Goal: Information Seeking & Learning: Learn about a topic

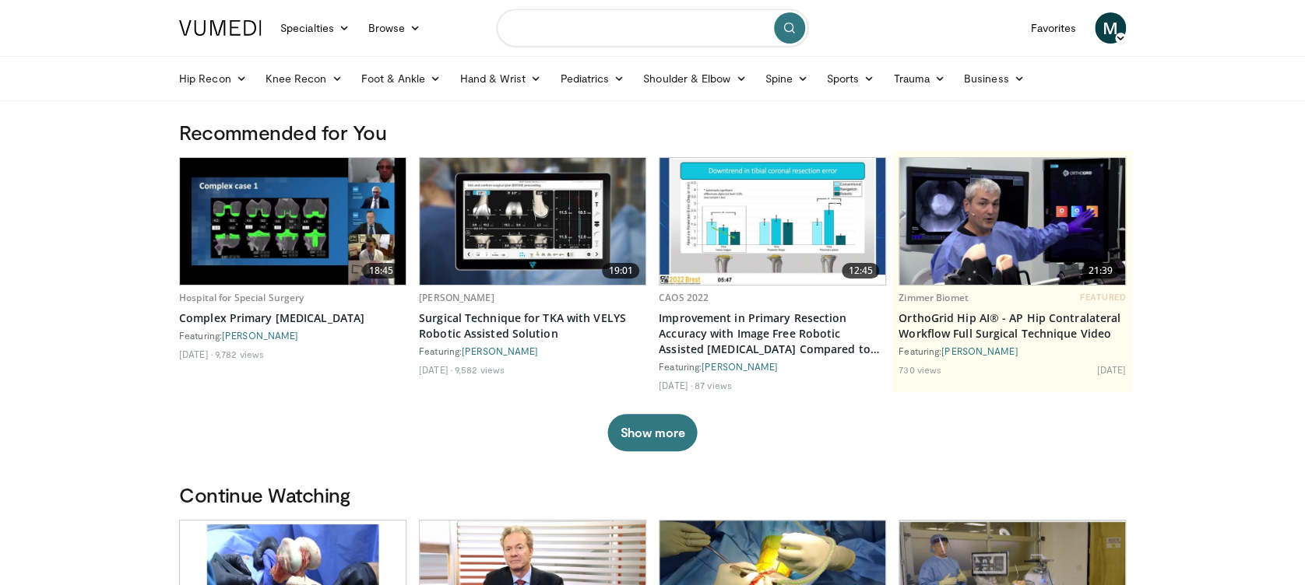
click at [578, 19] on input "Search topics, interventions" at bounding box center [652, 27] width 311 height 37
type input "**********"
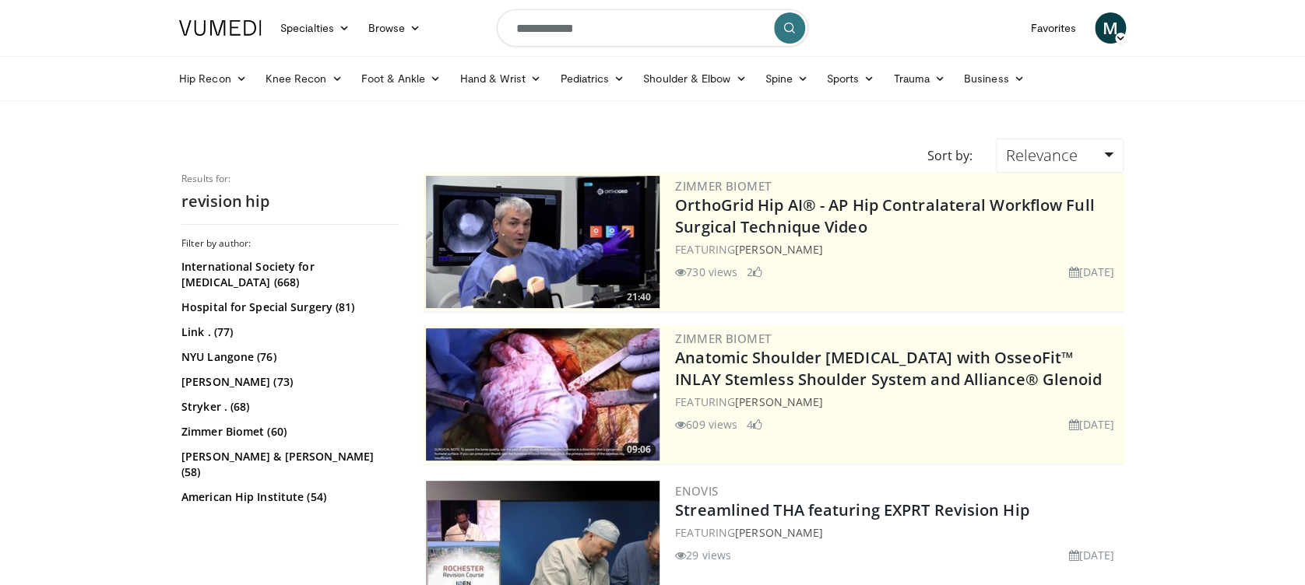
click at [615, 32] on input "**********" at bounding box center [652, 27] width 311 height 37
type input "**********"
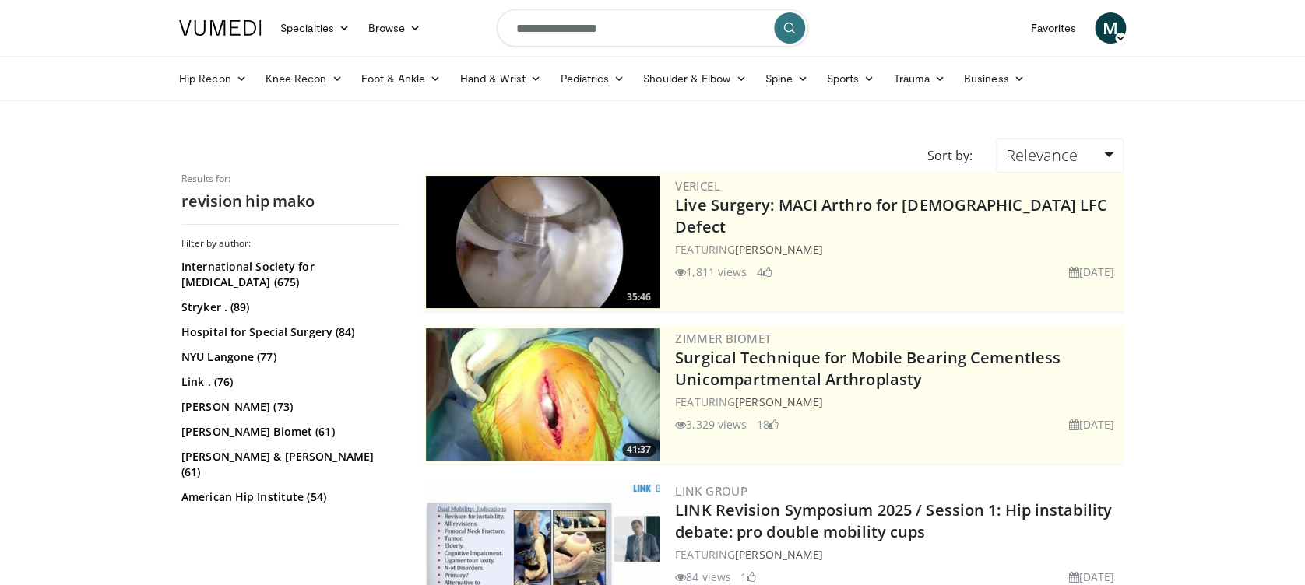
click at [1107, 33] on span "M" at bounding box center [1109, 27] width 31 height 31
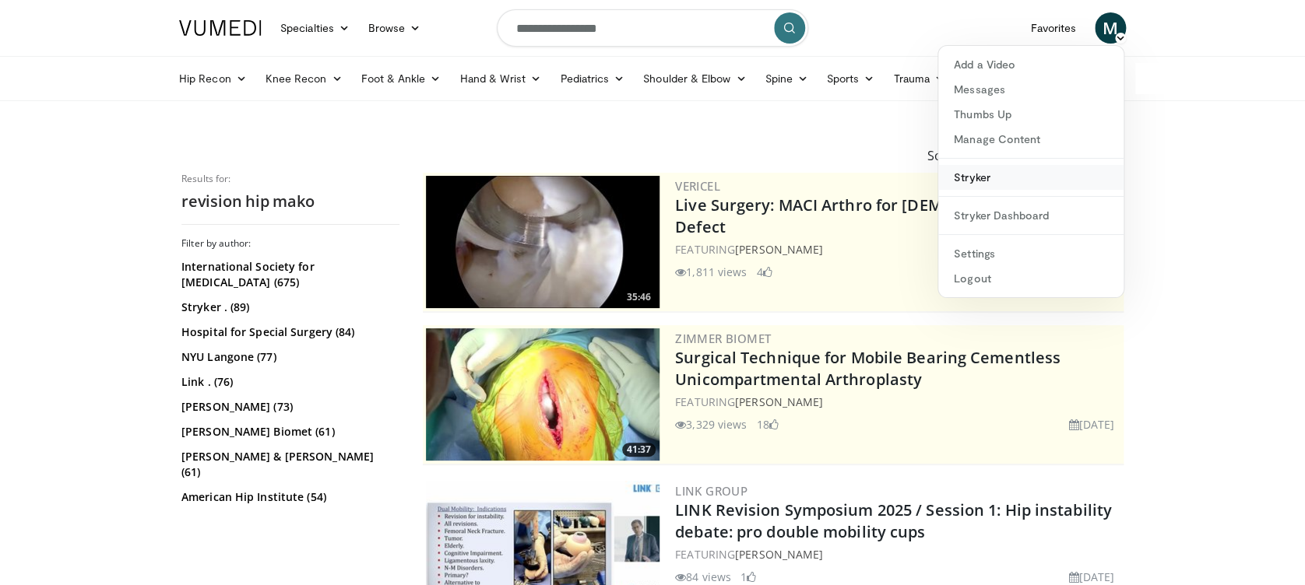
click at [1028, 177] on link "Stryker" at bounding box center [1030, 177] width 185 height 25
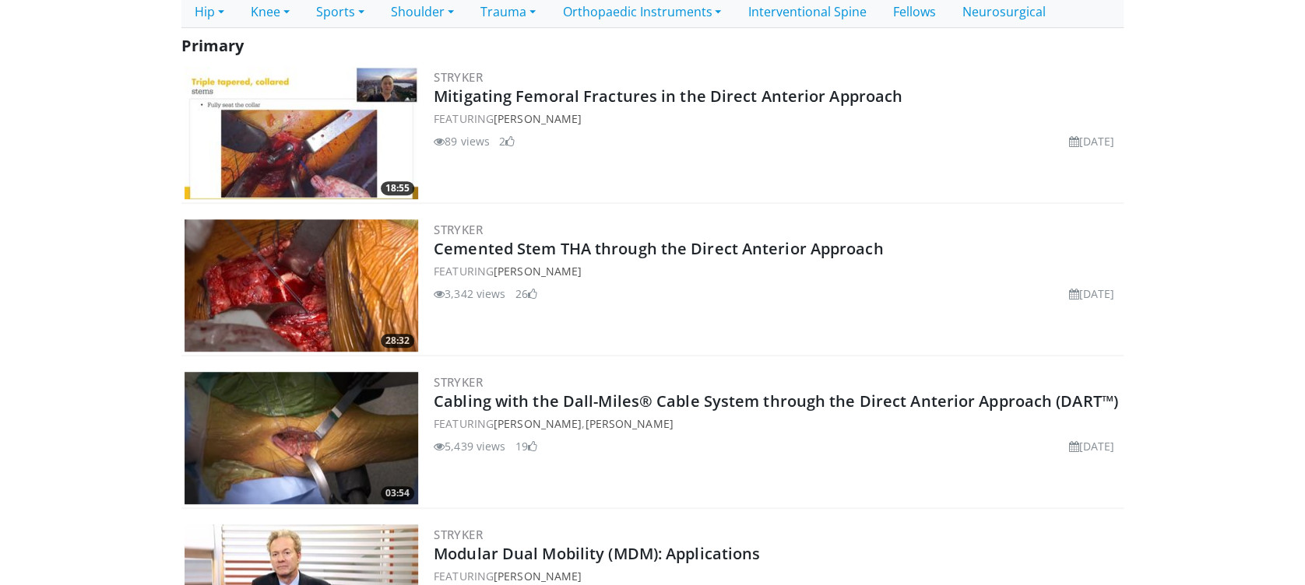
scroll to position [311, 0]
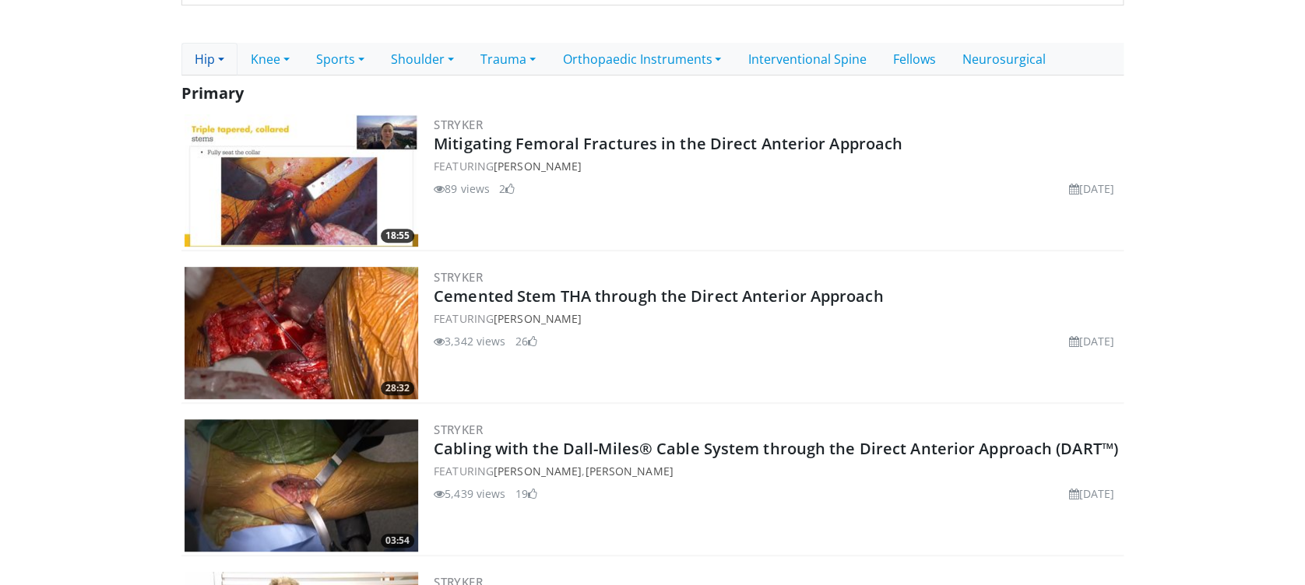
click at [225, 61] on link "Hip" at bounding box center [209, 59] width 56 height 33
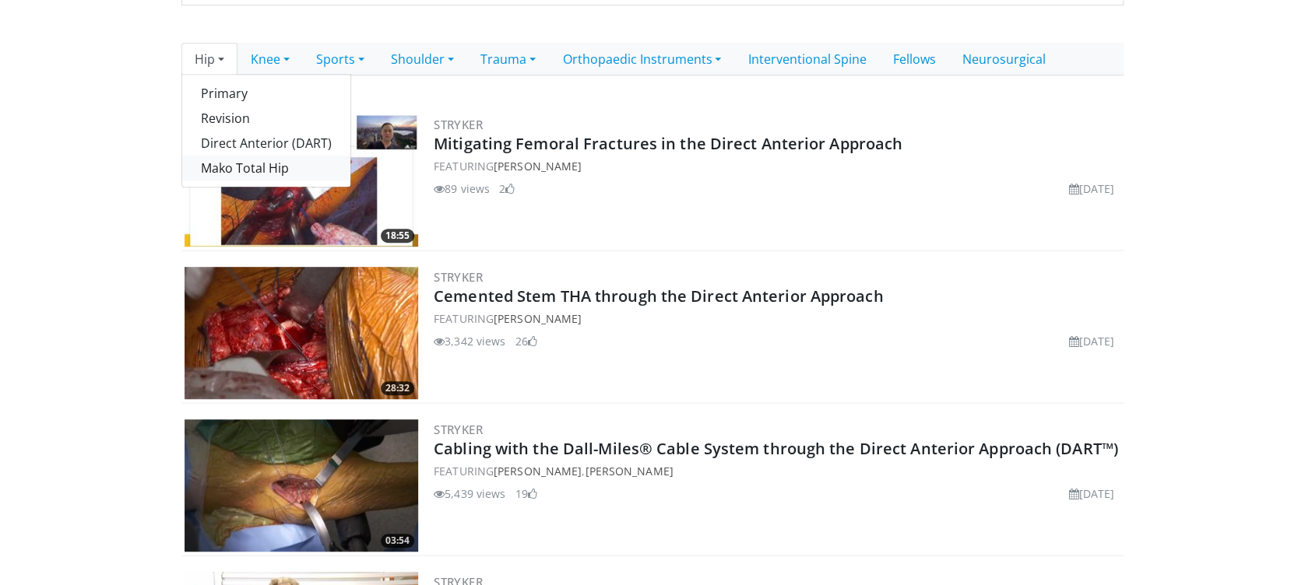
click at [276, 163] on link "Mako Total Hip" at bounding box center [266, 168] width 168 height 25
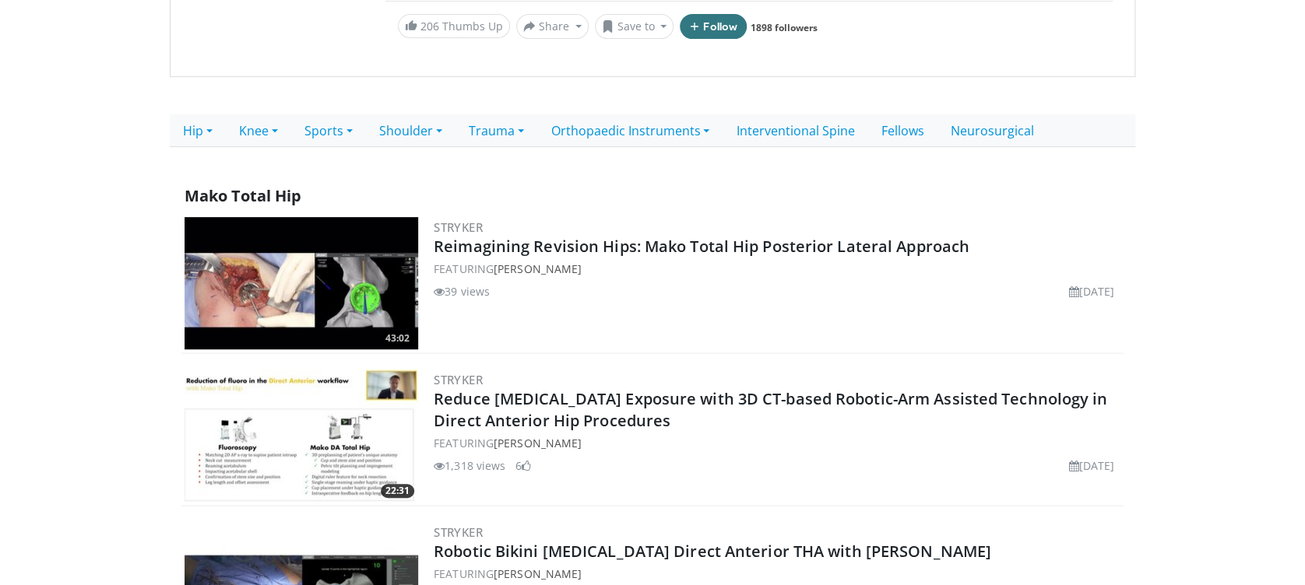
scroll to position [207, 0]
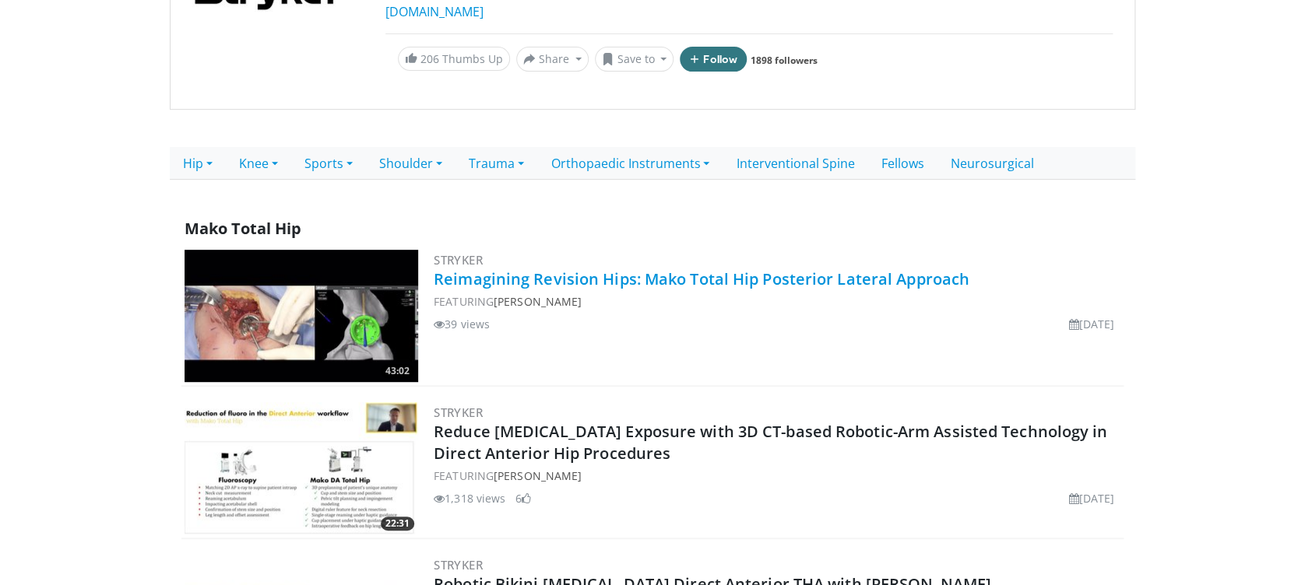
click at [791, 269] on link "Reimagining Revision Hips: Mako Total Hip Posterior Lateral Approach" at bounding box center [702, 279] width 536 height 21
click at [936, 257] on h3 "Stryker" at bounding box center [777, 260] width 687 height 14
click at [961, 273] on link "Reimagining Revision Hips: Mako Total Hip Posterior Lateral Approach" at bounding box center [702, 279] width 536 height 21
click at [706, 280] on link "Reimagining Revision Hips: Mako Total Hip Posterior Lateral Approach" at bounding box center [702, 279] width 536 height 21
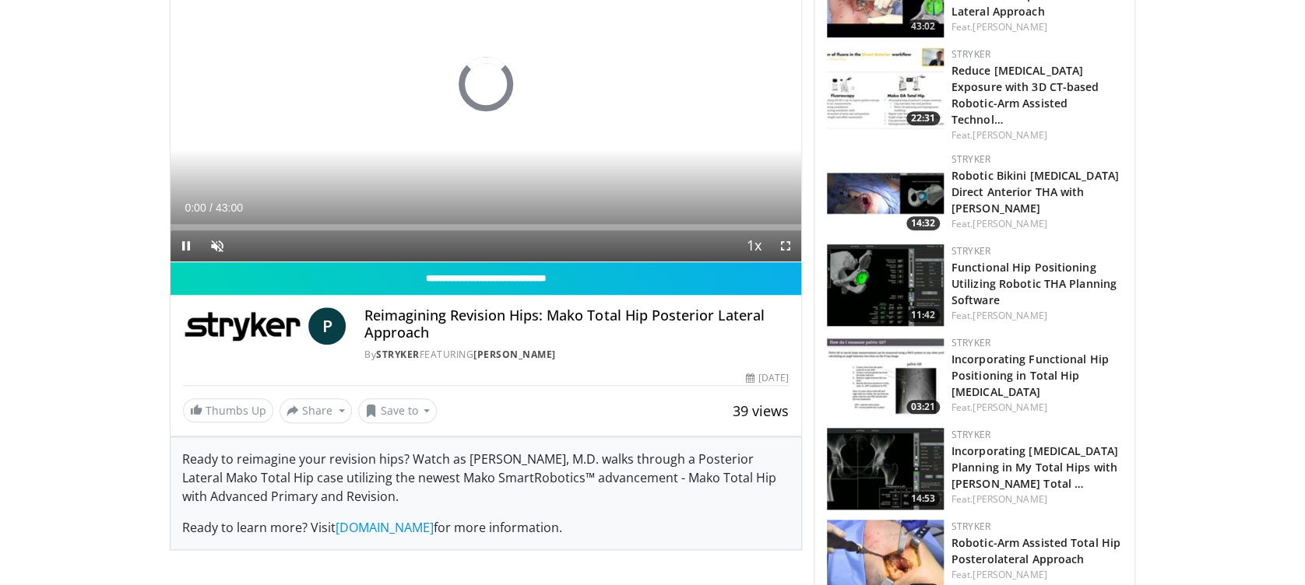
scroll to position [623, 0]
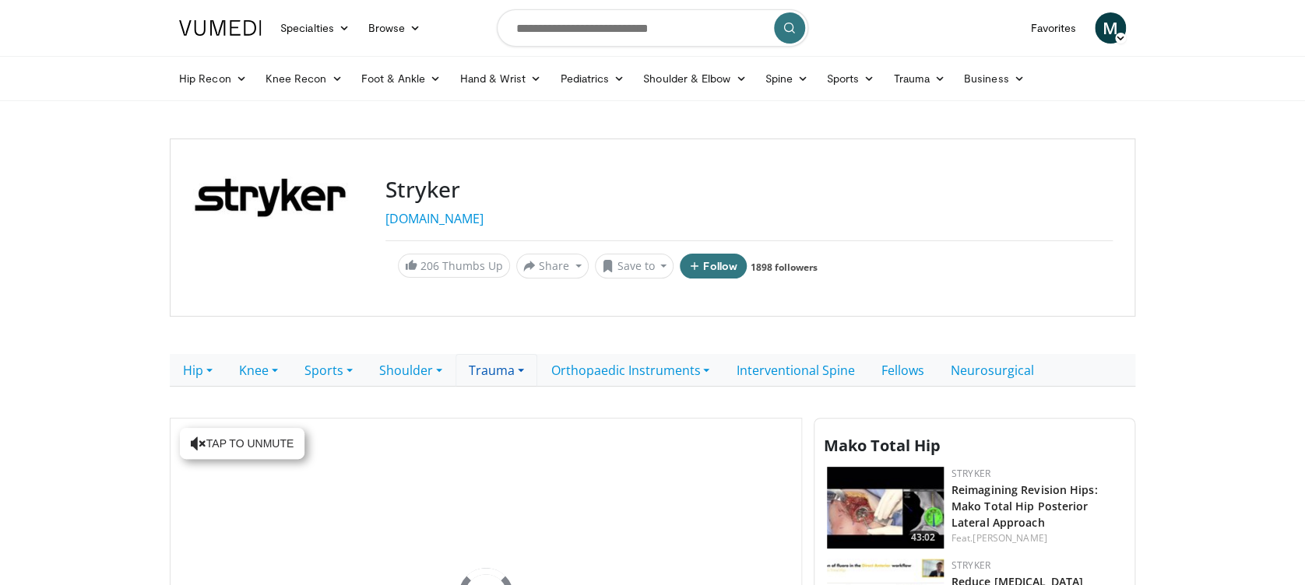
scroll to position [311, 0]
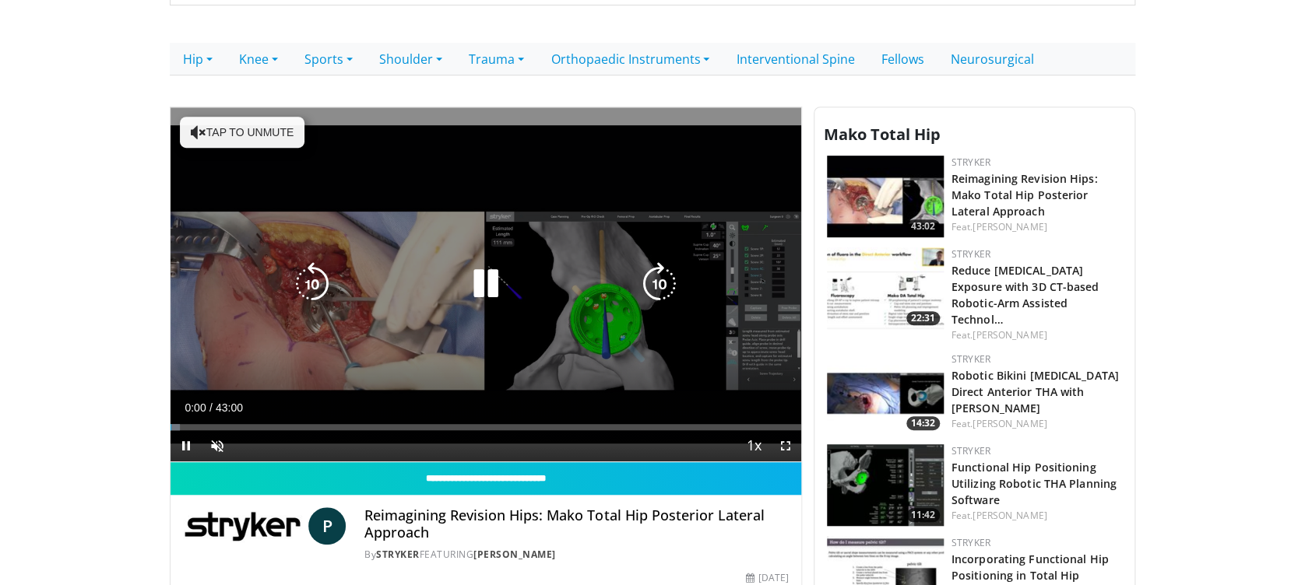
click at [496, 283] on icon "Video Player" at bounding box center [486, 284] width 44 height 44
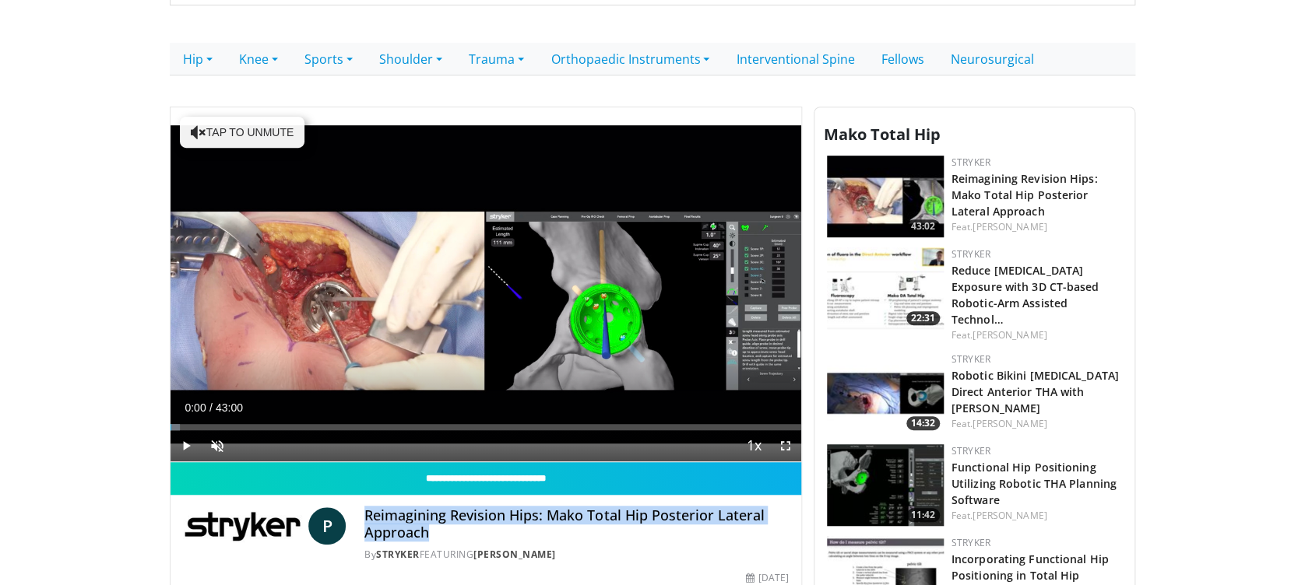
drag, startPoint x: 457, startPoint y: 540, endPoint x: 364, endPoint y: 518, distance: 96.1
click at [364, 518] on h4 "Reimagining Revision Hips: Mako Total Hip Posterior Lateral Approach" at bounding box center [575, 524] width 423 height 33
drag, startPoint x: 364, startPoint y: 518, endPoint x: 373, endPoint y: 517, distance: 9.4
copy h4 "Reimagining Revision Hips: Mako Total Hip Posterior Lateral Approach"
